Goal: Task Accomplishment & Management: Manage account settings

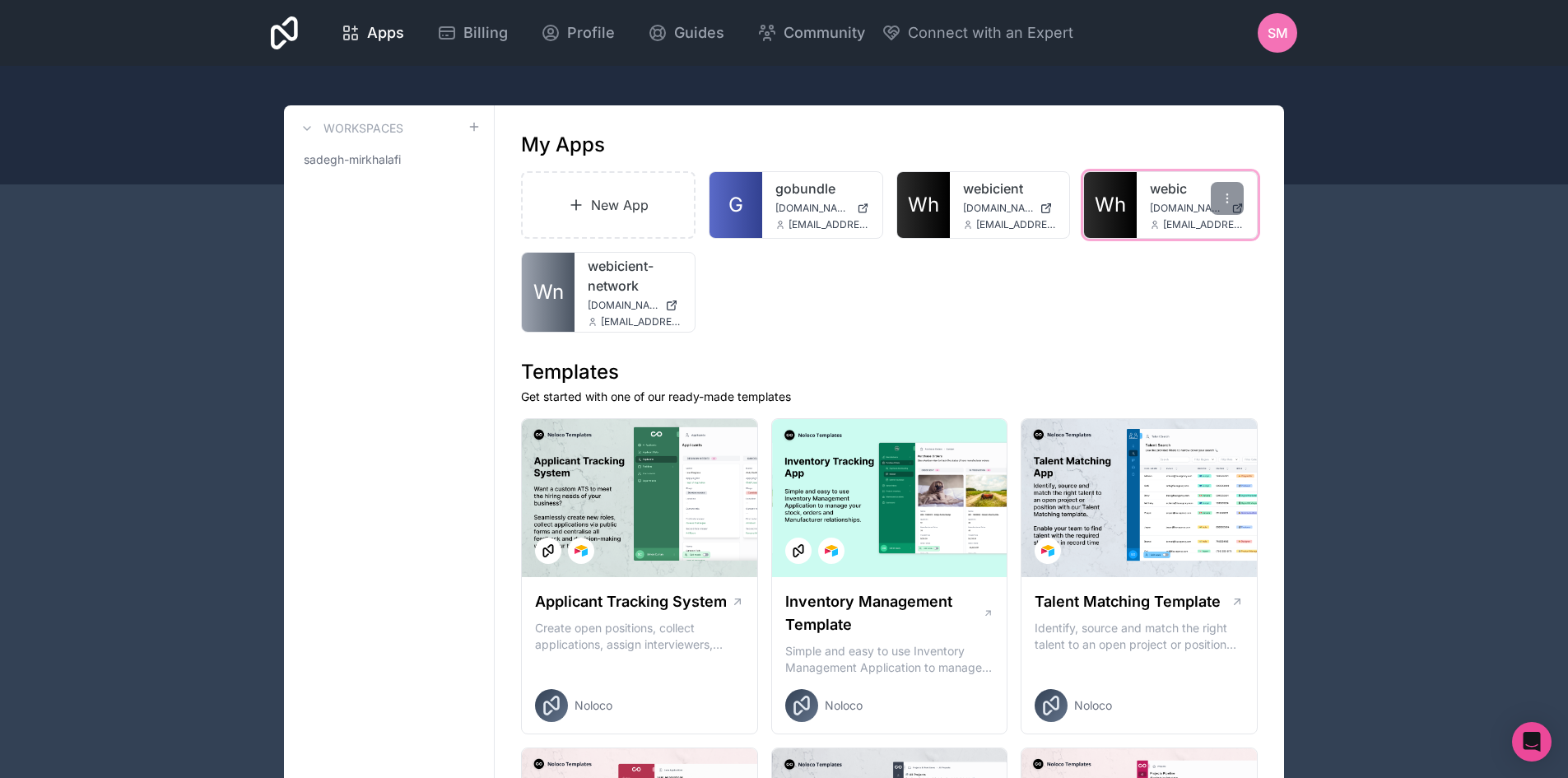
click at [1132, 203] on link "Wh" at bounding box center [1110, 204] width 53 height 66
click at [487, 33] on span "Billing" at bounding box center [486, 32] width 44 height 23
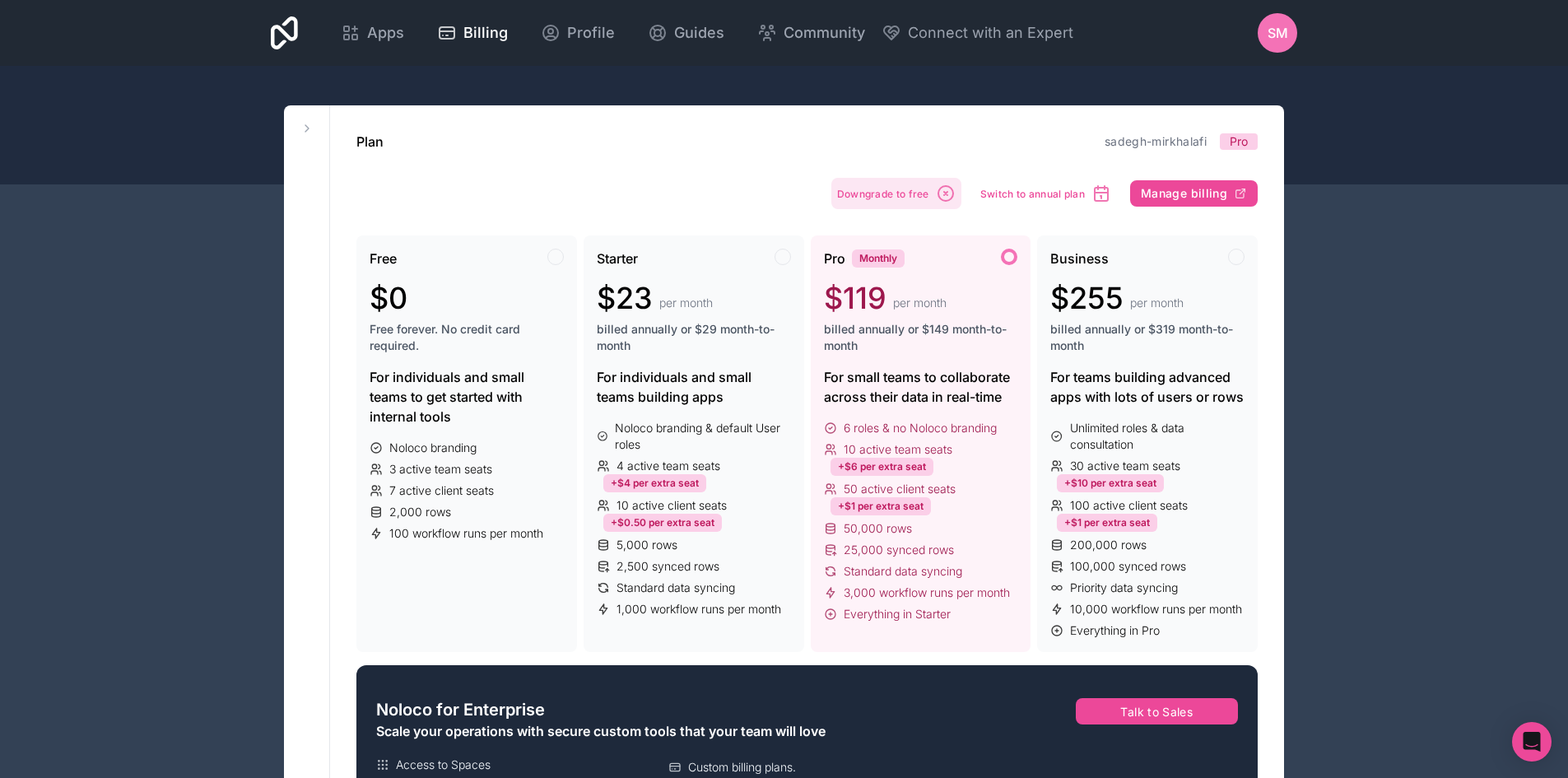
click at [894, 201] on button "Downgrade to free" at bounding box center [896, 194] width 130 height 31
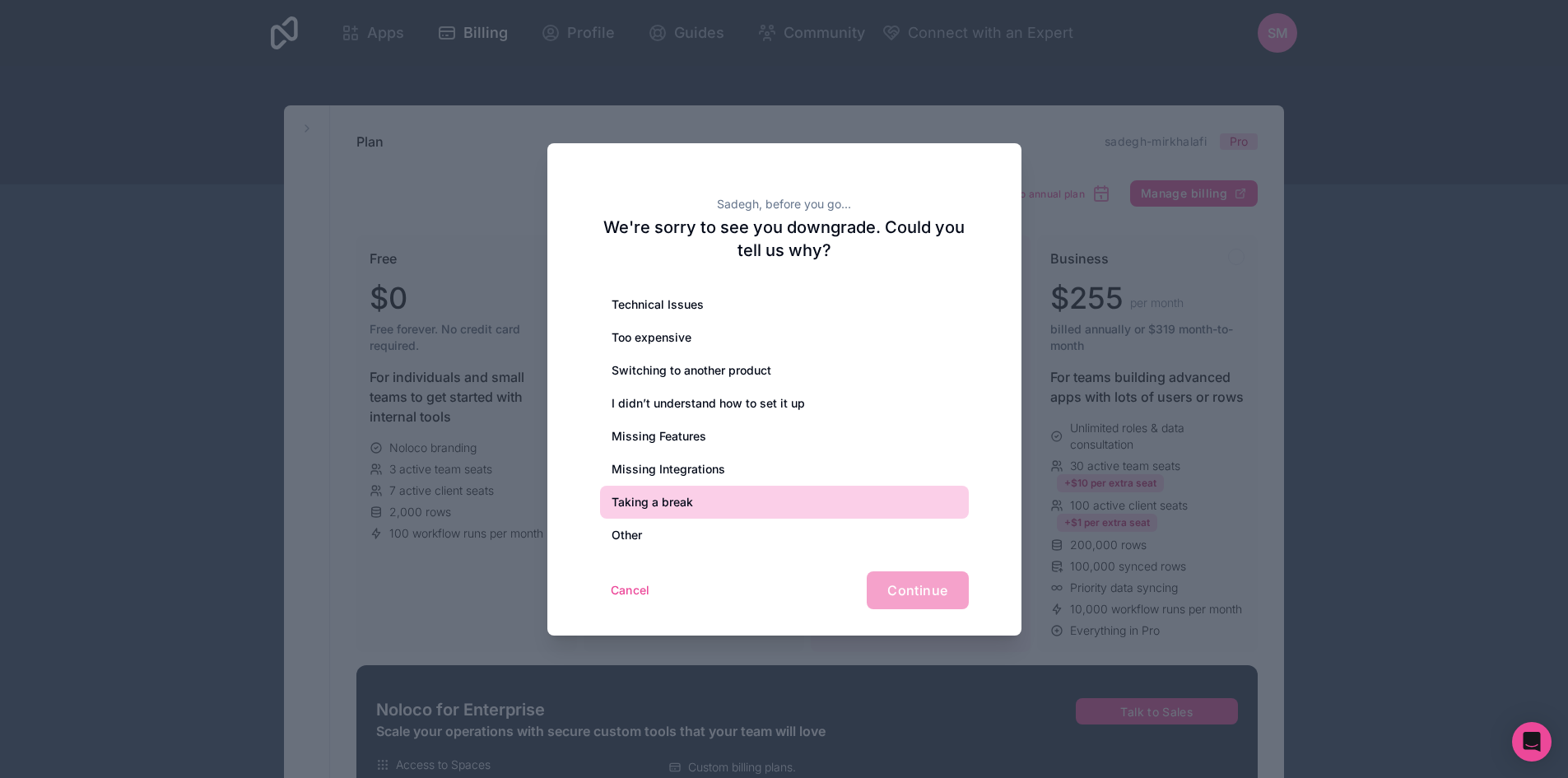
click at [730, 497] on div "Taking a break" at bounding box center [784, 503] width 368 height 33
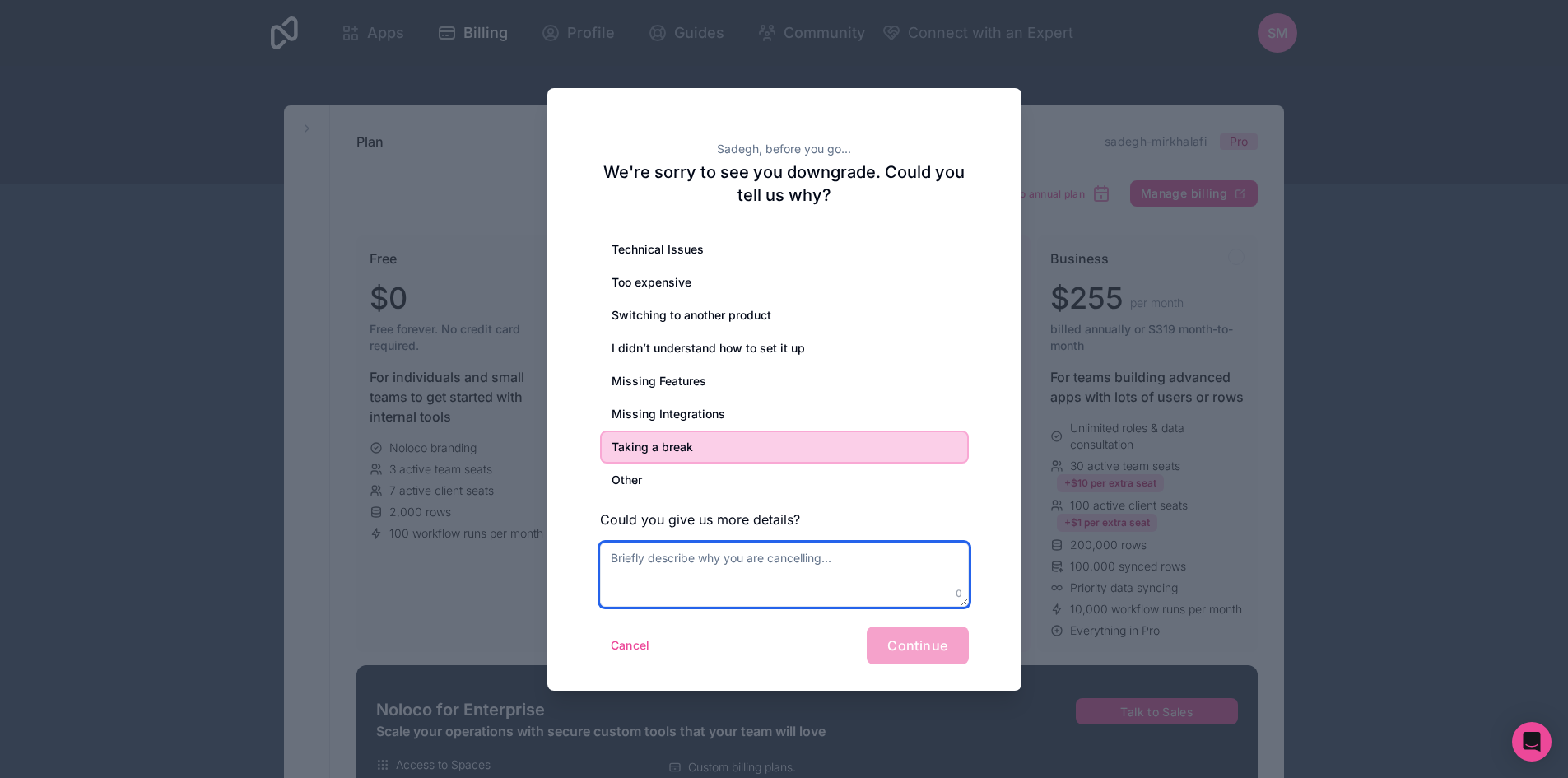
click at [883, 580] on textarea at bounding box center [784, 575] width 368 height 65
type textarea "T"
type textarea "Pausing for now"
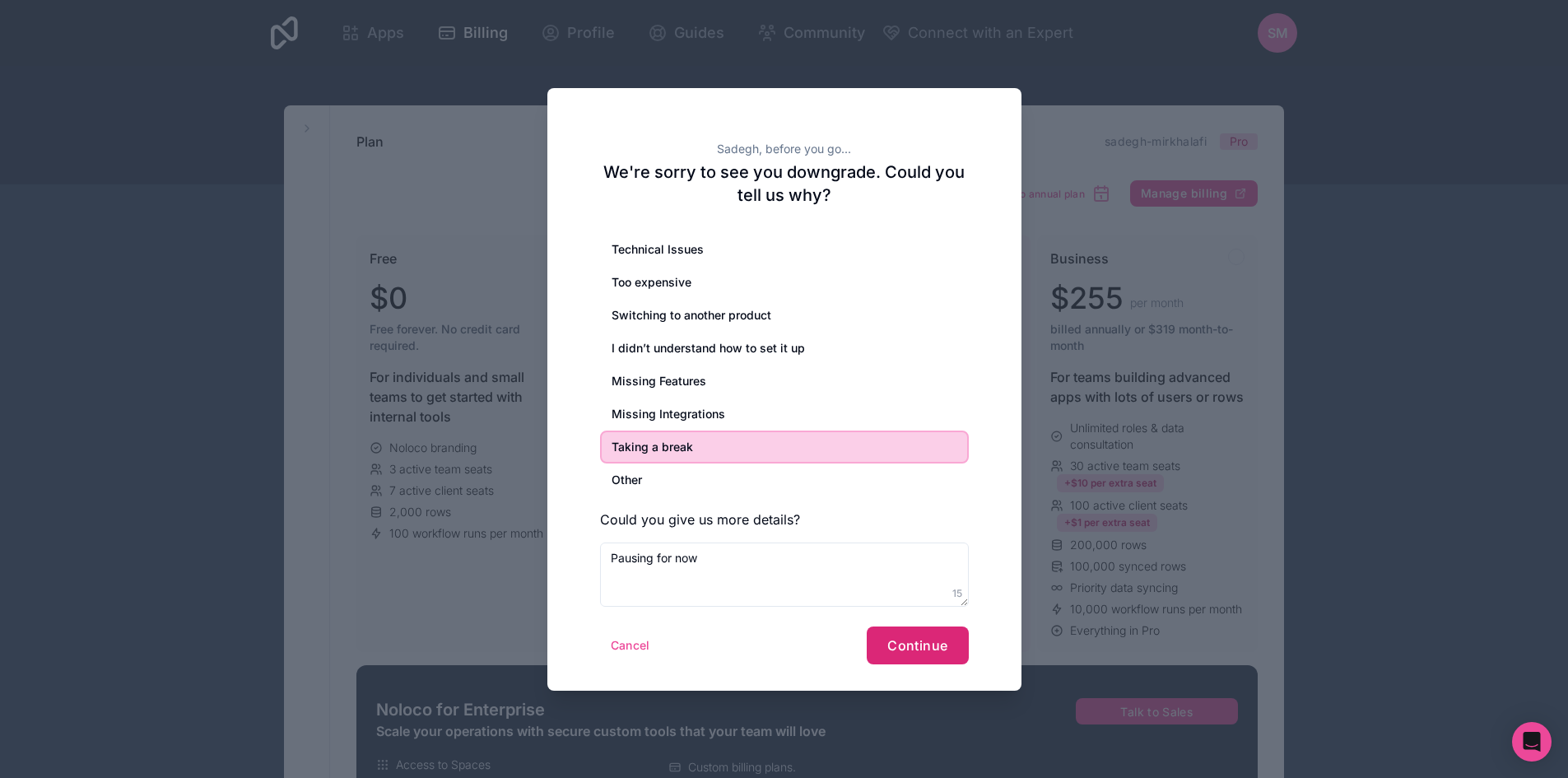
click at [911, 644] on span "Continue" at bounding box center [917, 646] width 60 height 17
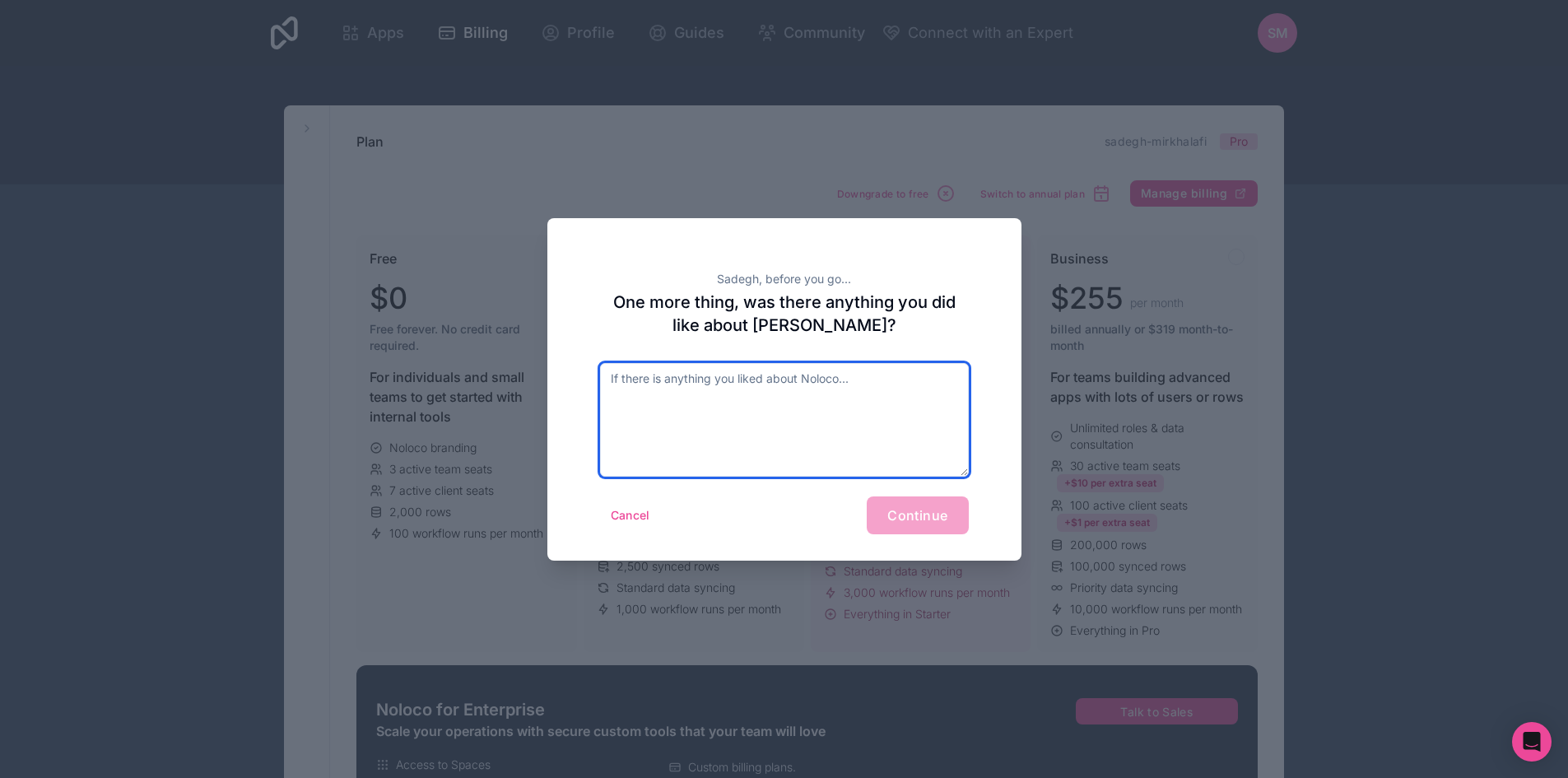
click at [844, 423] on textarea at bounding box center [784, 419] width 368 height 114
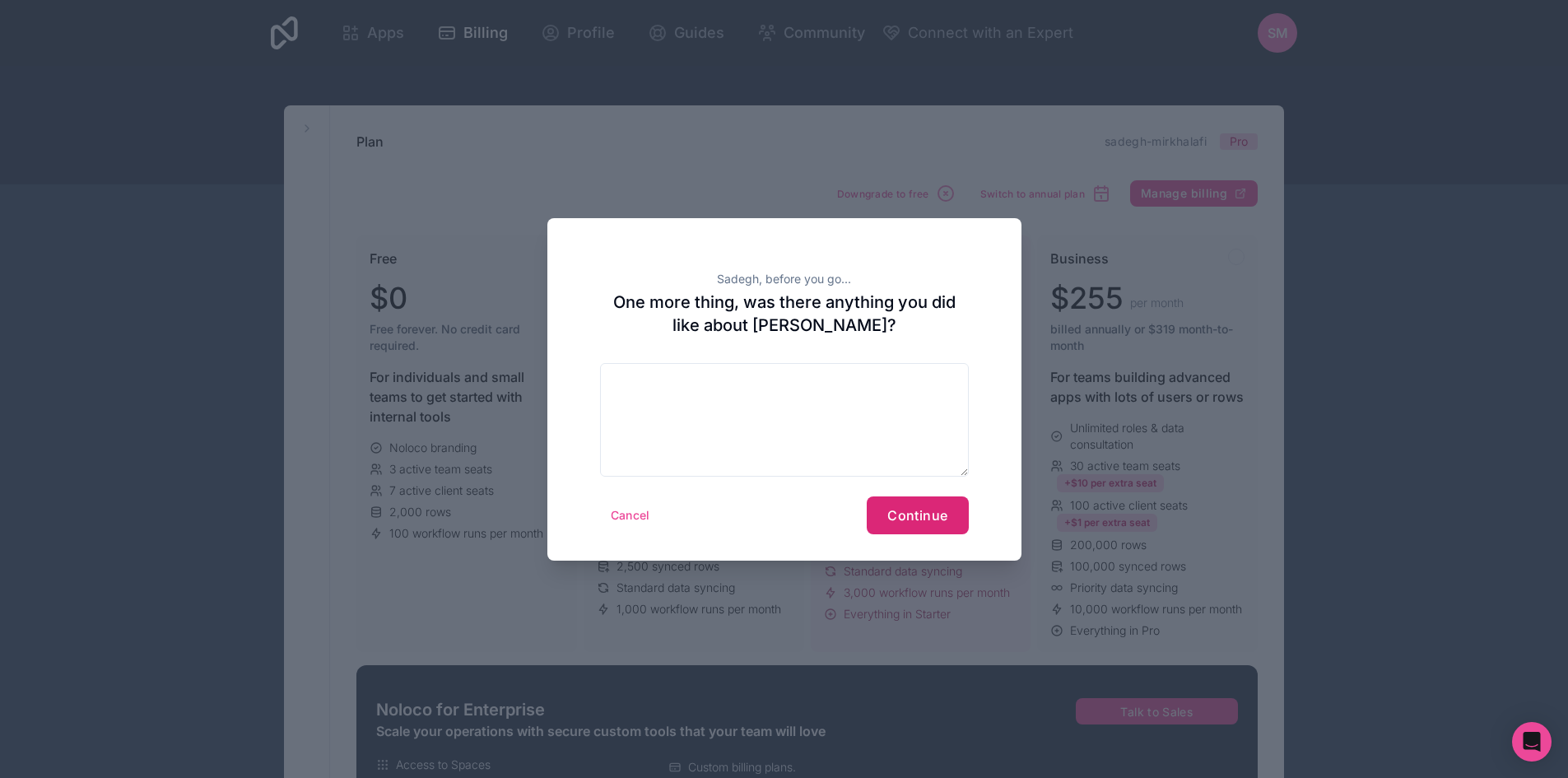
click at [905, 512] on span "Continue" at bounding box center [917, 516] width 60 height 17
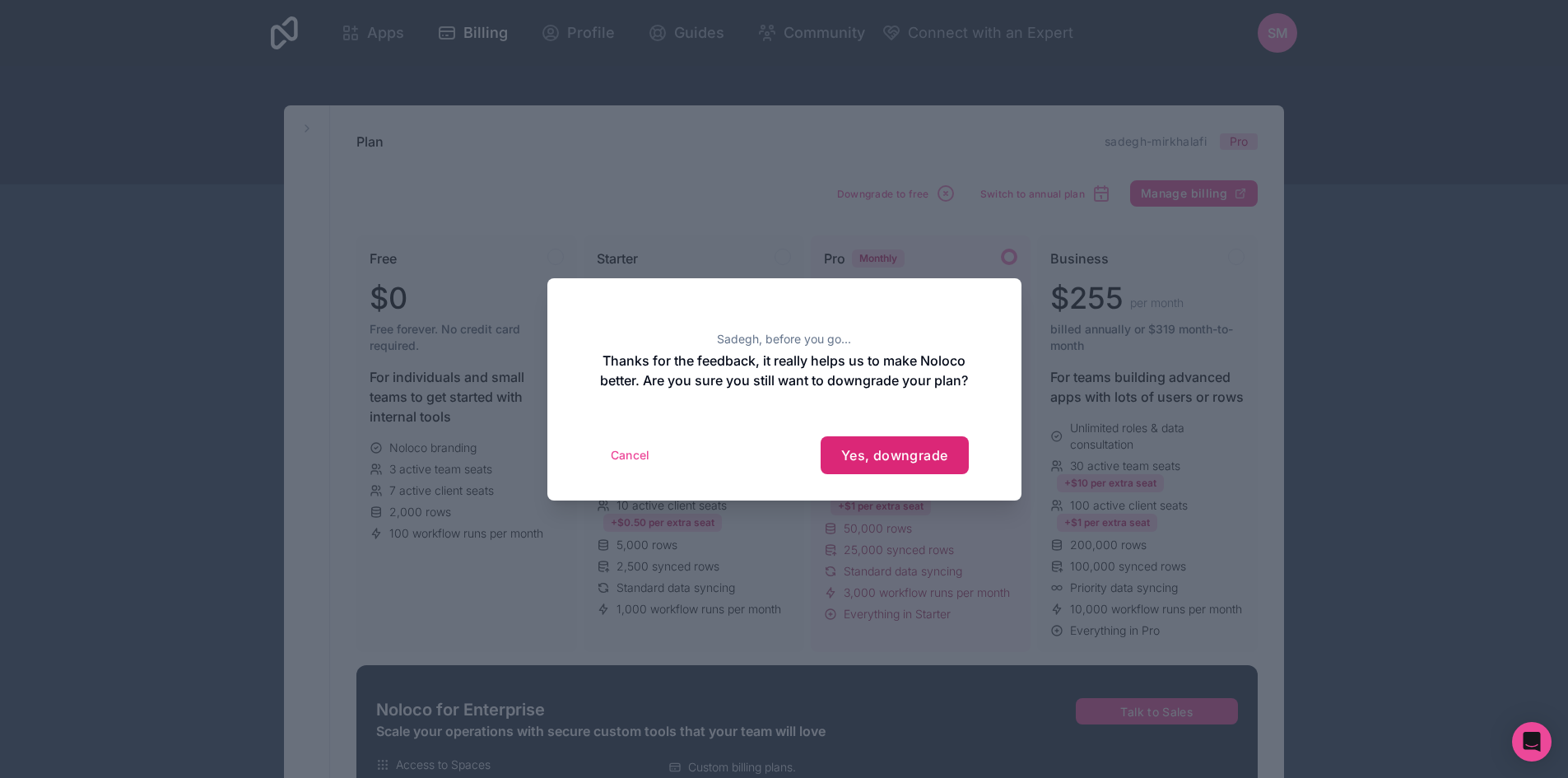
click at [867, 464] on span "Yes, downgrade" at bounding box center [895, 456] width 107 height 17
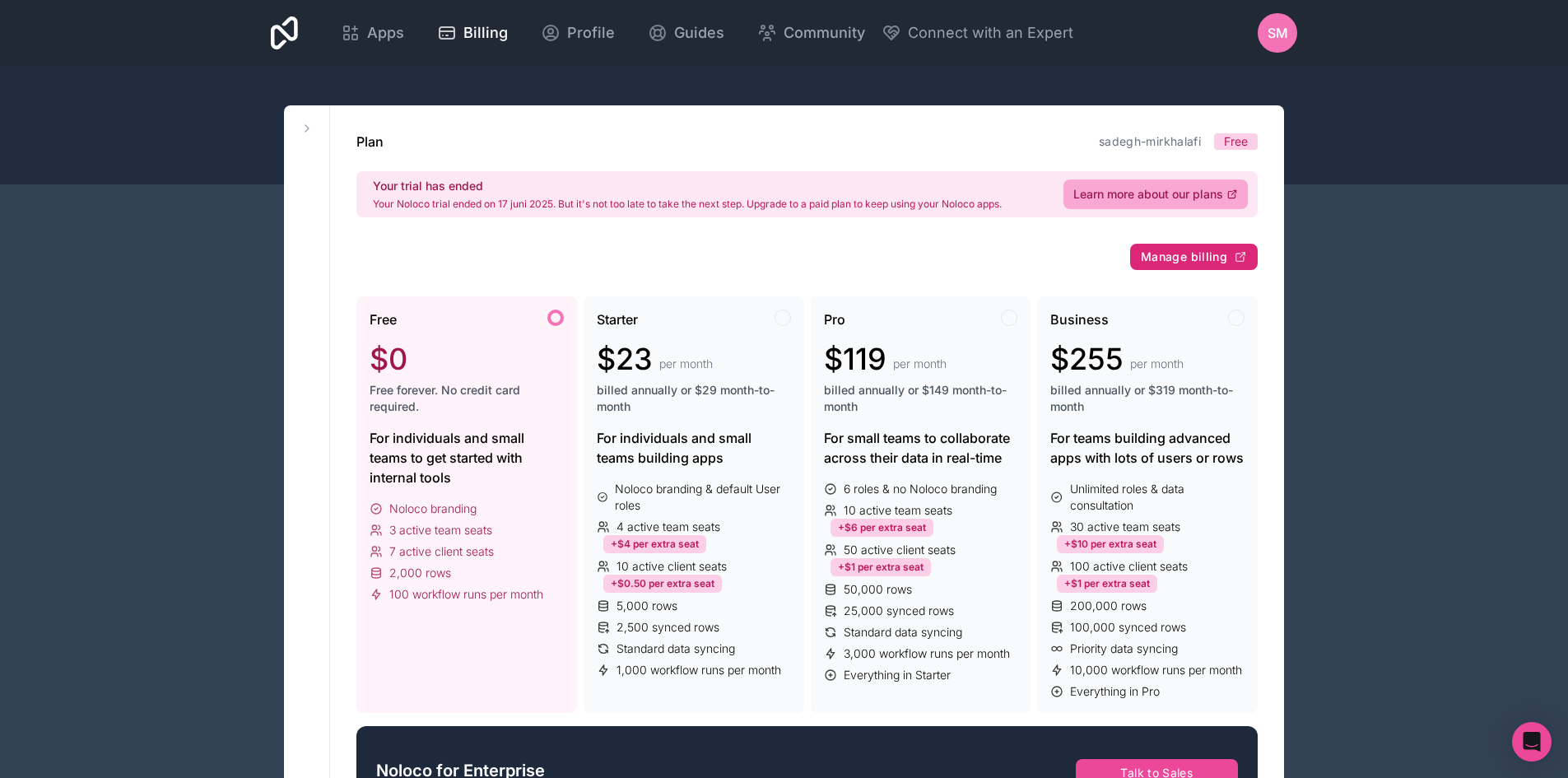
click at [1180, 254] on span "Manage billing" at bounding box center [1184, 257] width 87 height 15
